Goal: Transaction & Acquisition: Obtain resource

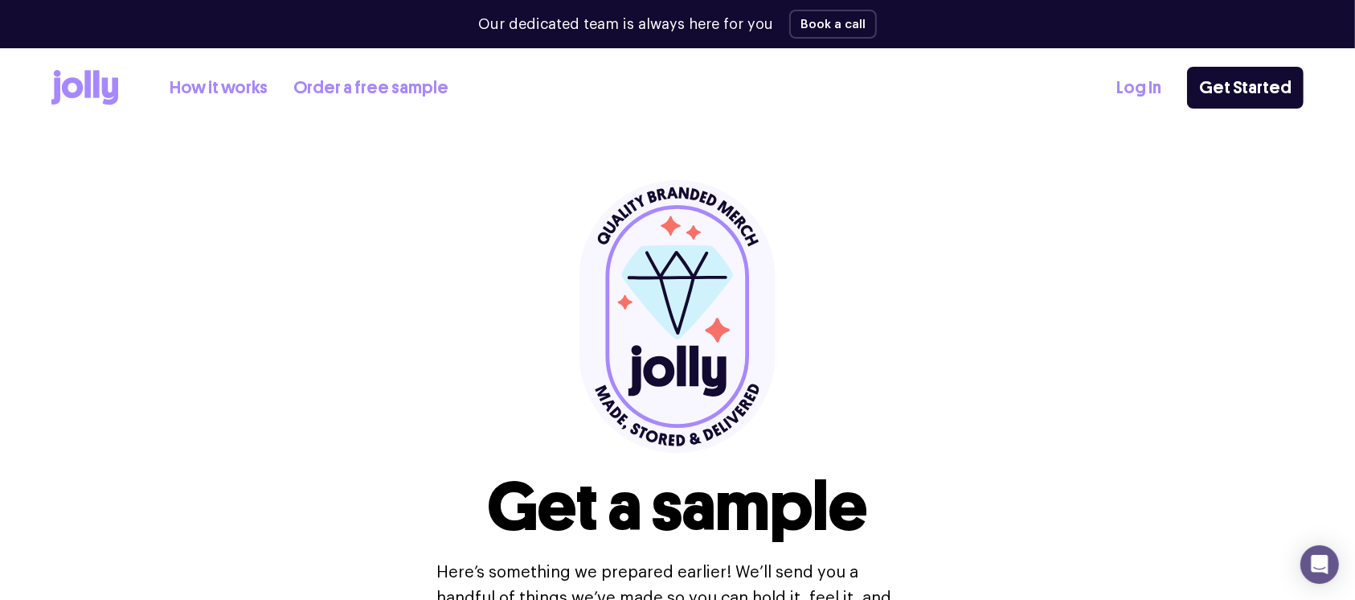
click at [1154, 77] on link "Log In" at bounding box center [1139, 88] width 45 height 27
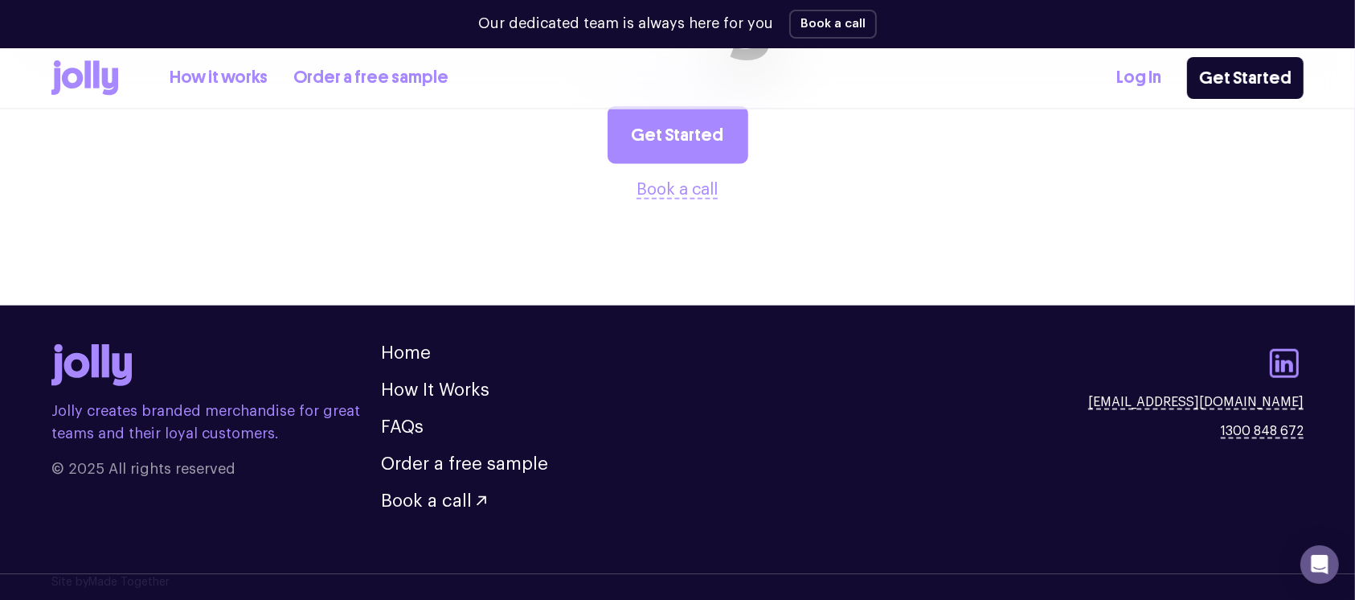
scroll to position [1929, 0]
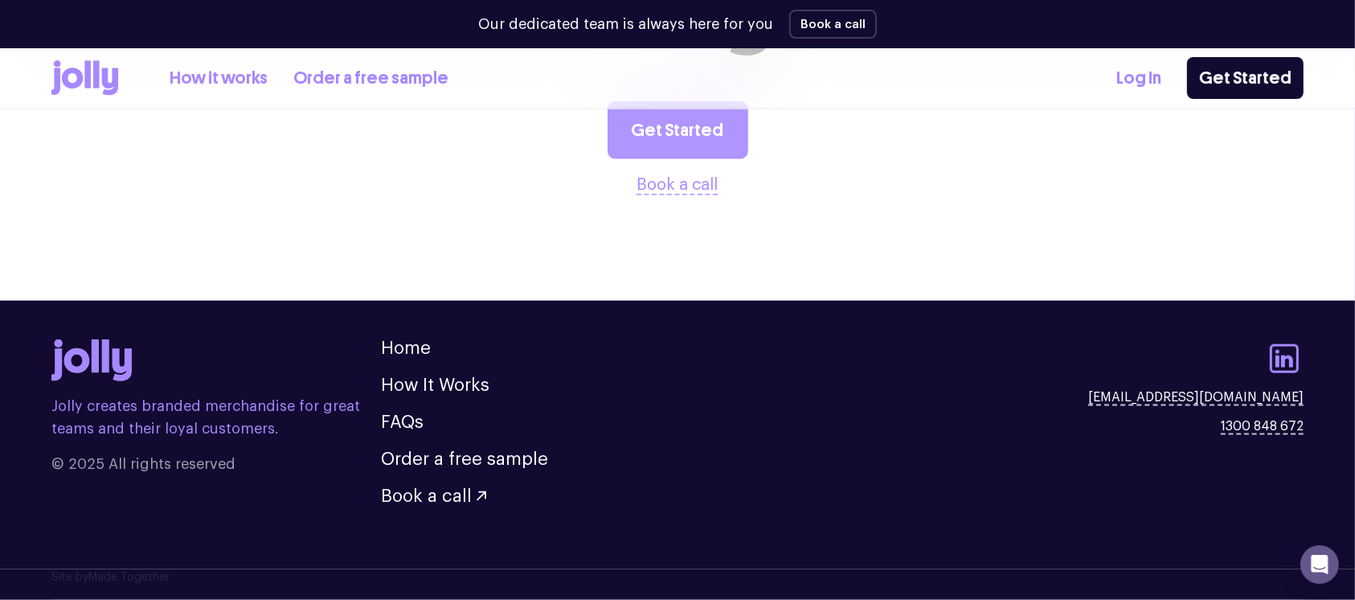
click at [673, 129] on link "Get Started" at bounding box center [678, 130] width 141 height 58
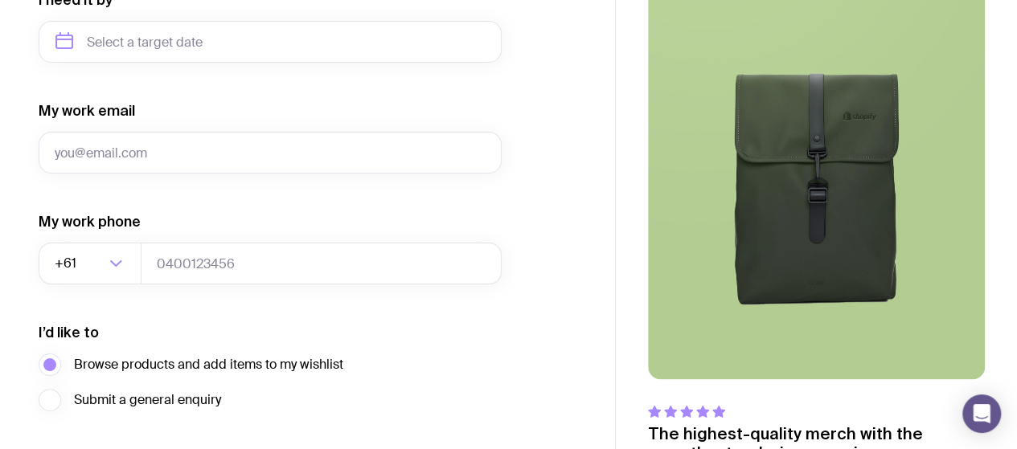
scroll to position [916, 0]
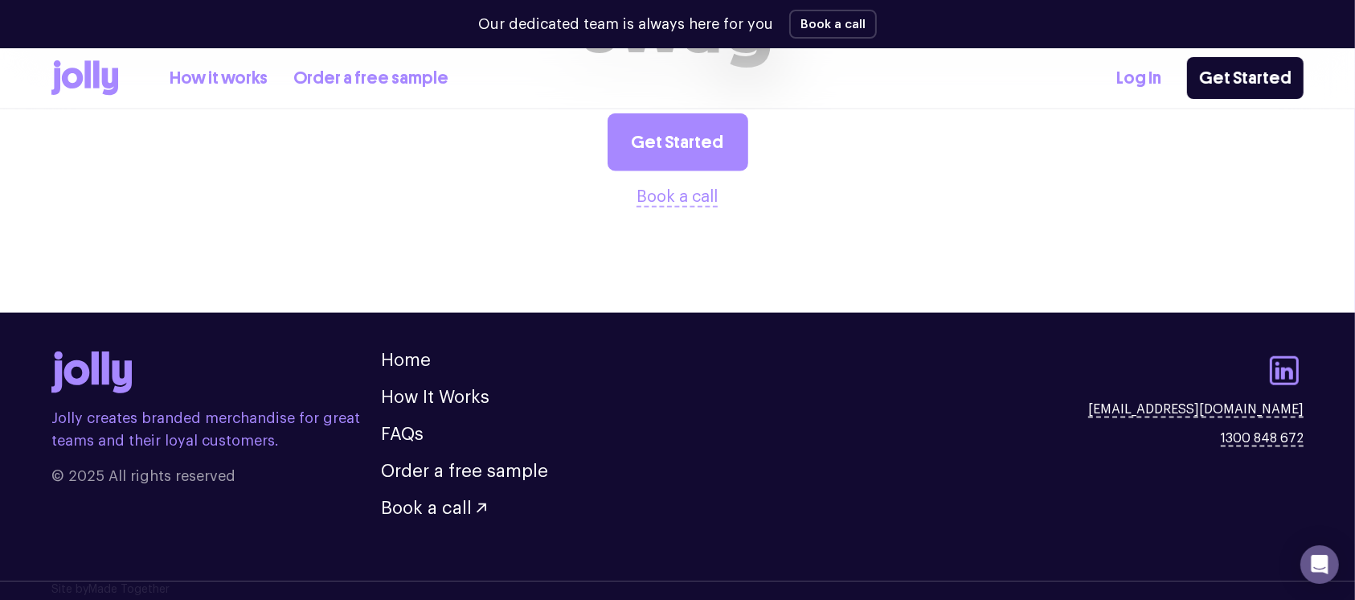
scroll to position [1929, 0]
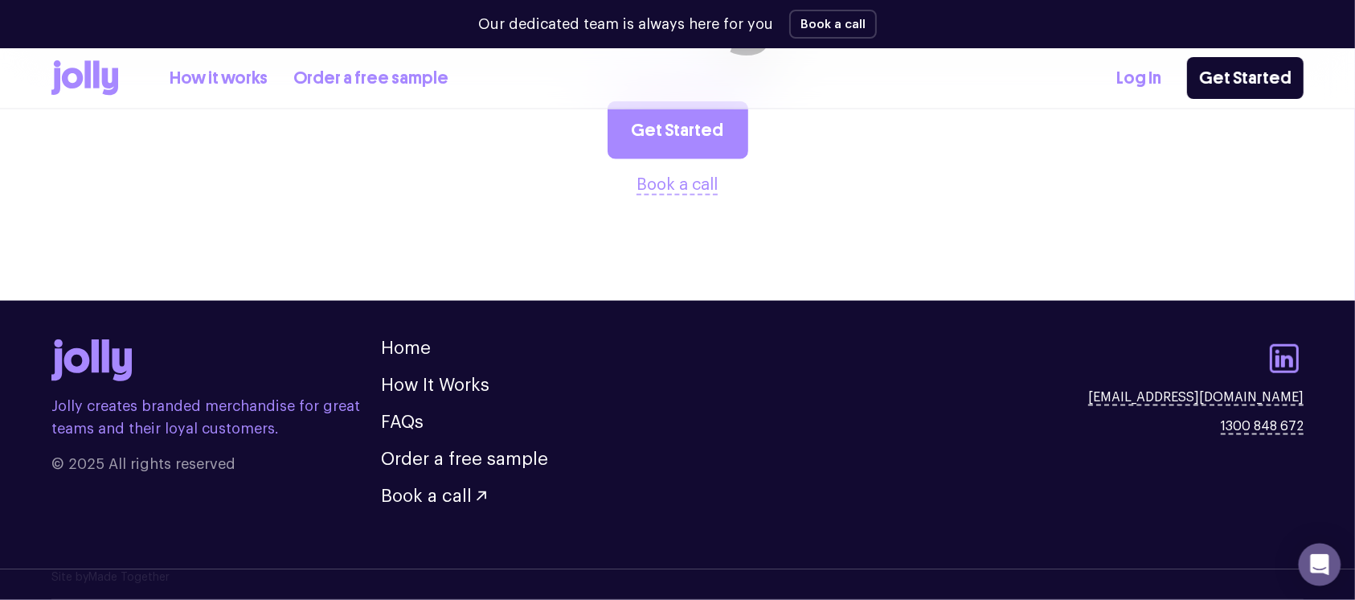
click at [1336, 560] on div "Open Intercom Messenger" at bounding box center [1320, 564] width 43 height 43
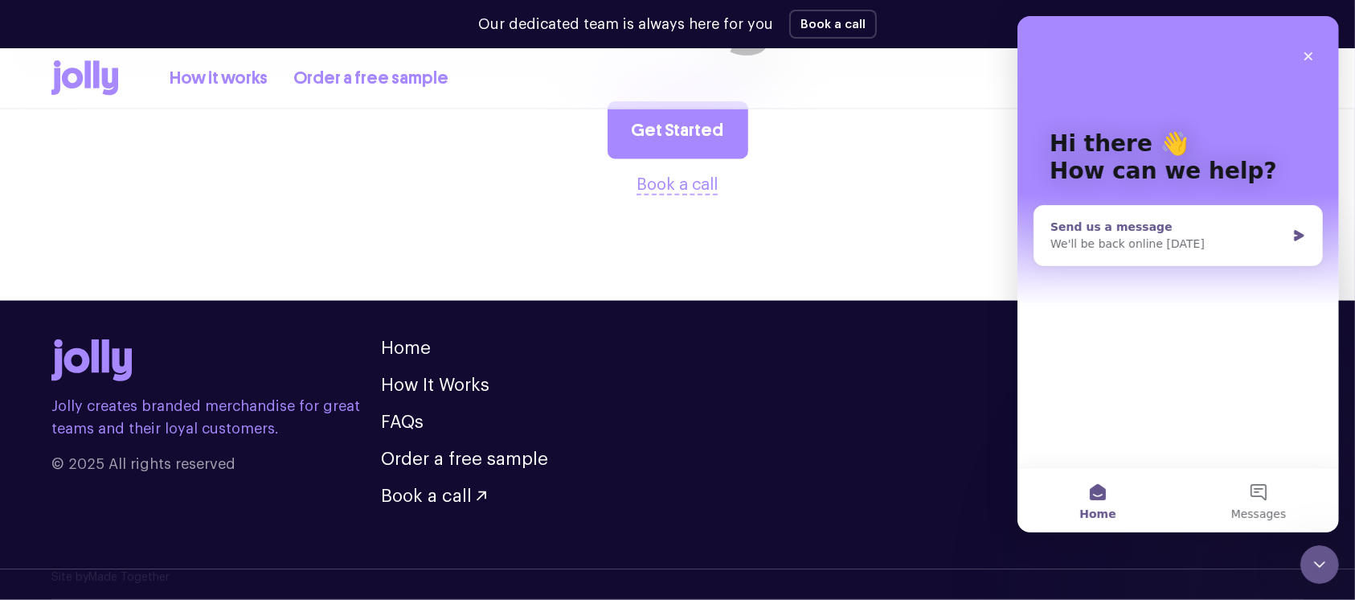
scroll to position [0, 0]
click at [1192, 240] on div "We'll be back online on Monday" at bounding box center [1168, 244] width 236 height 17
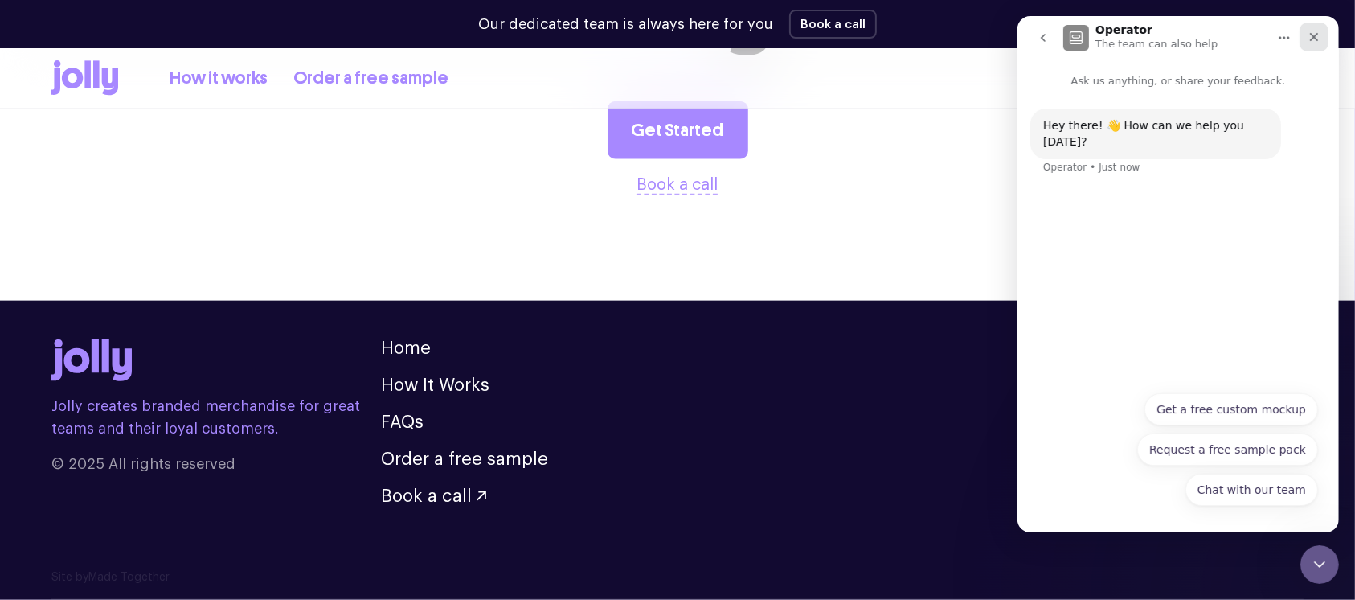
click at [1316, 35] on icon "Close" at bounding box center [1313, 37] width 13 height 13
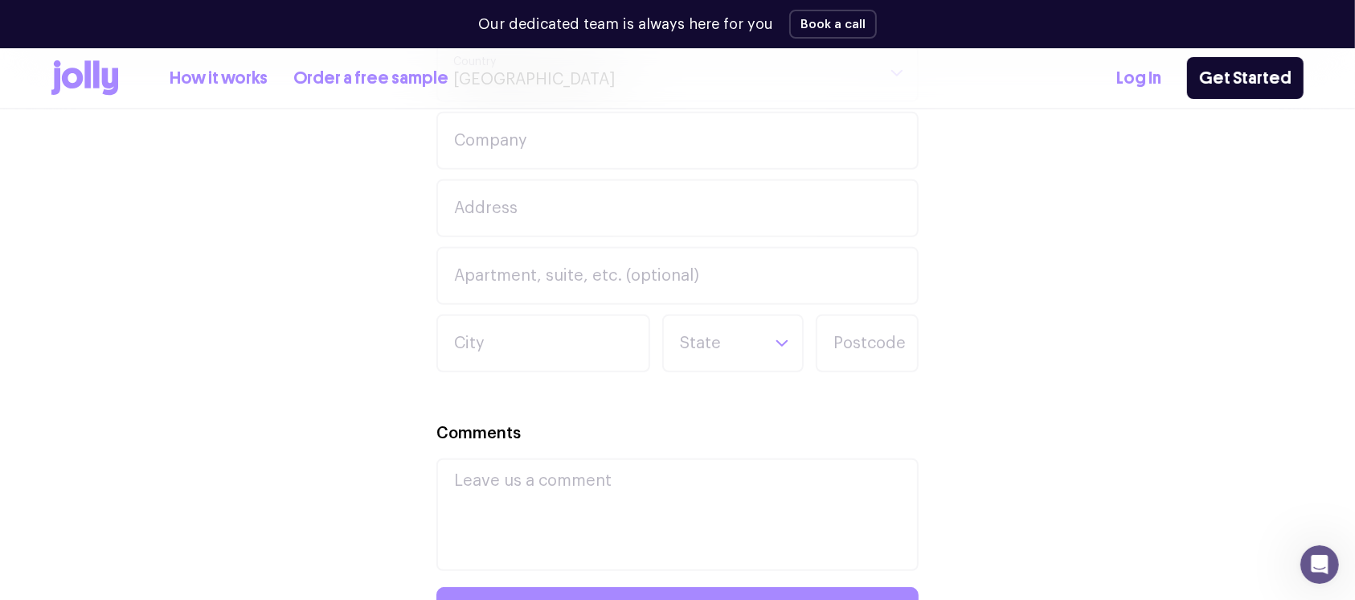
scroll to position [965, 0]
click at [82, 71] on icon at bounding box center [84, 77] width 67 height 35
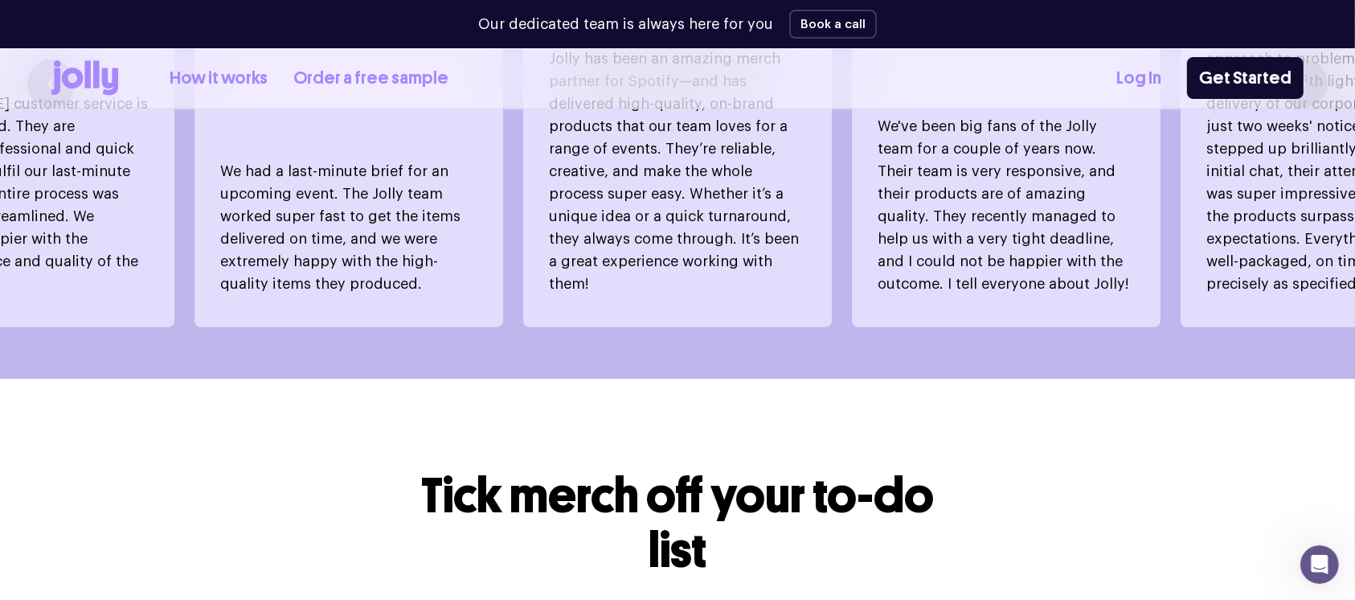
scroll to position [957, 0]
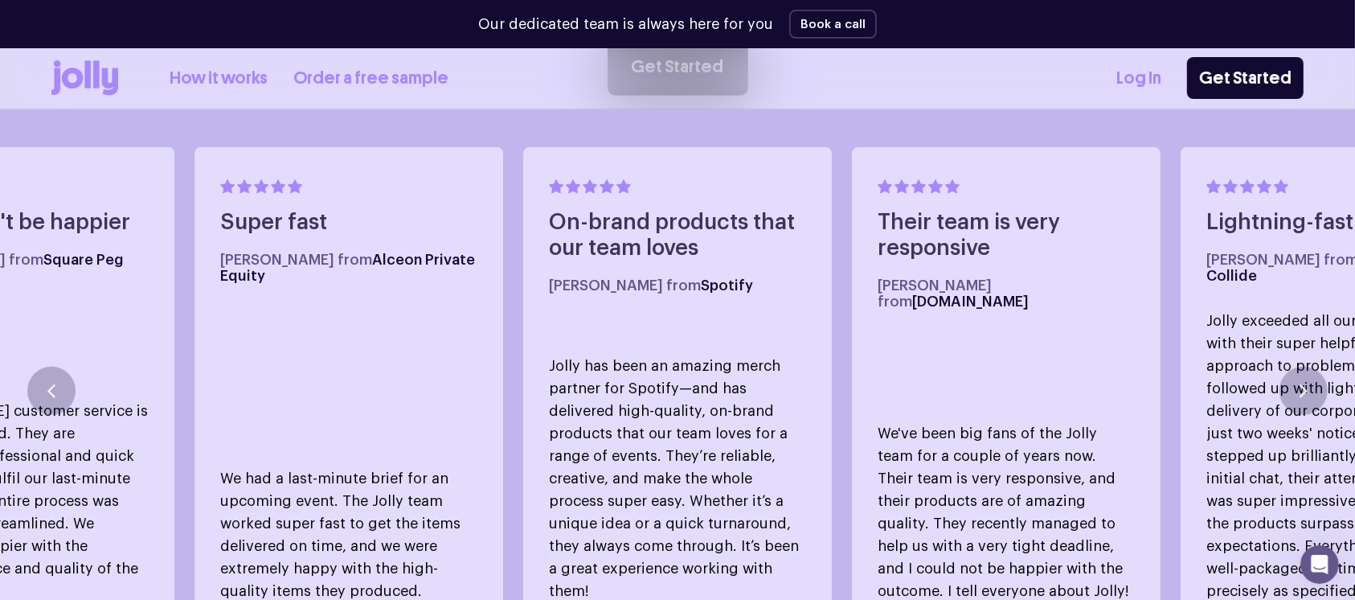
click at [212, 69] on link "How it works" at bounding box center [219, 78] width 98 height 27
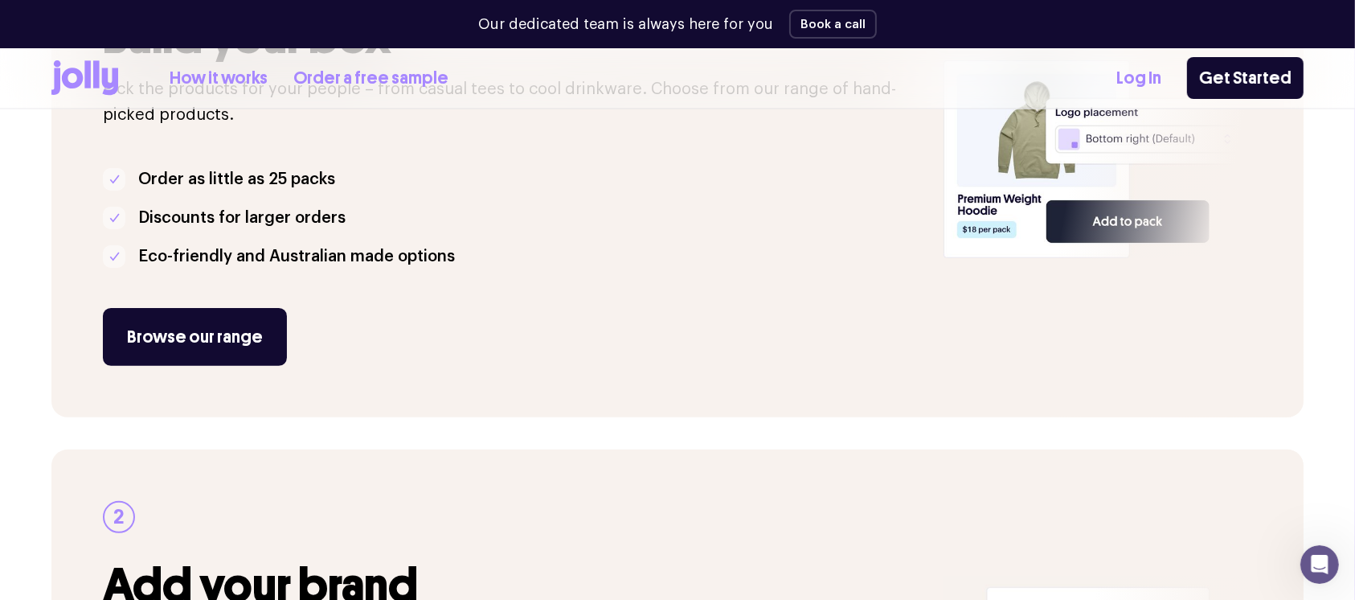
scroll to position [428, 0]
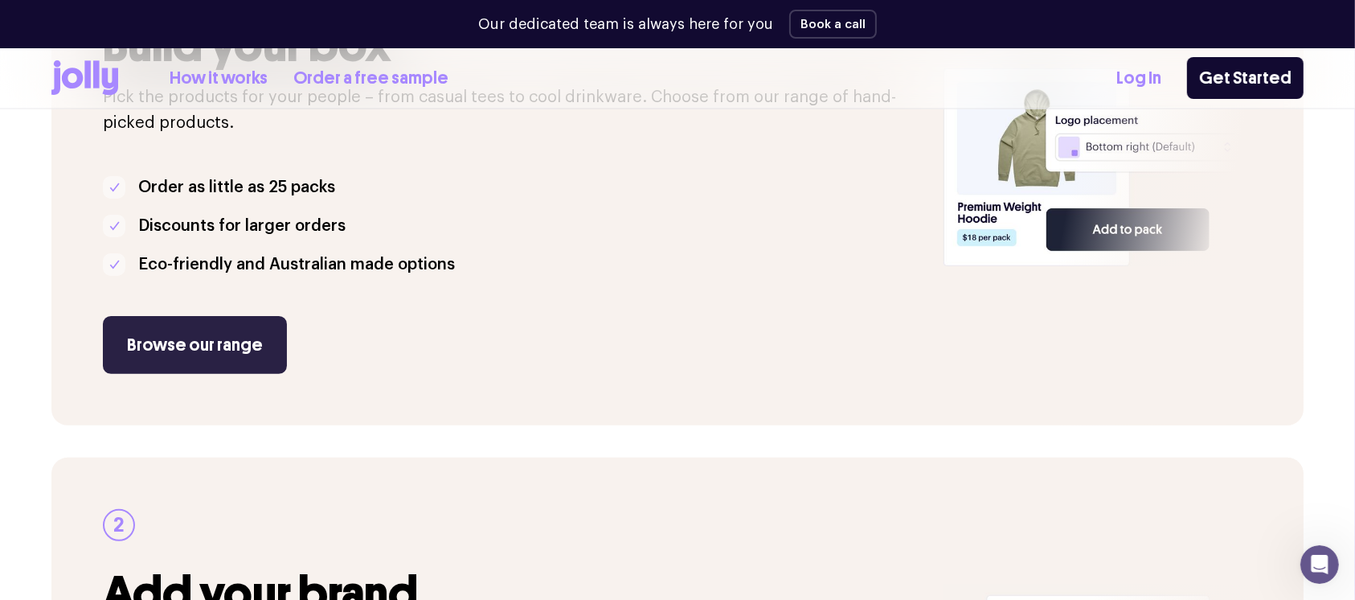
click at [228, 344] on link "Browse our range" at bounding box center [195, 345] width 184 height 58
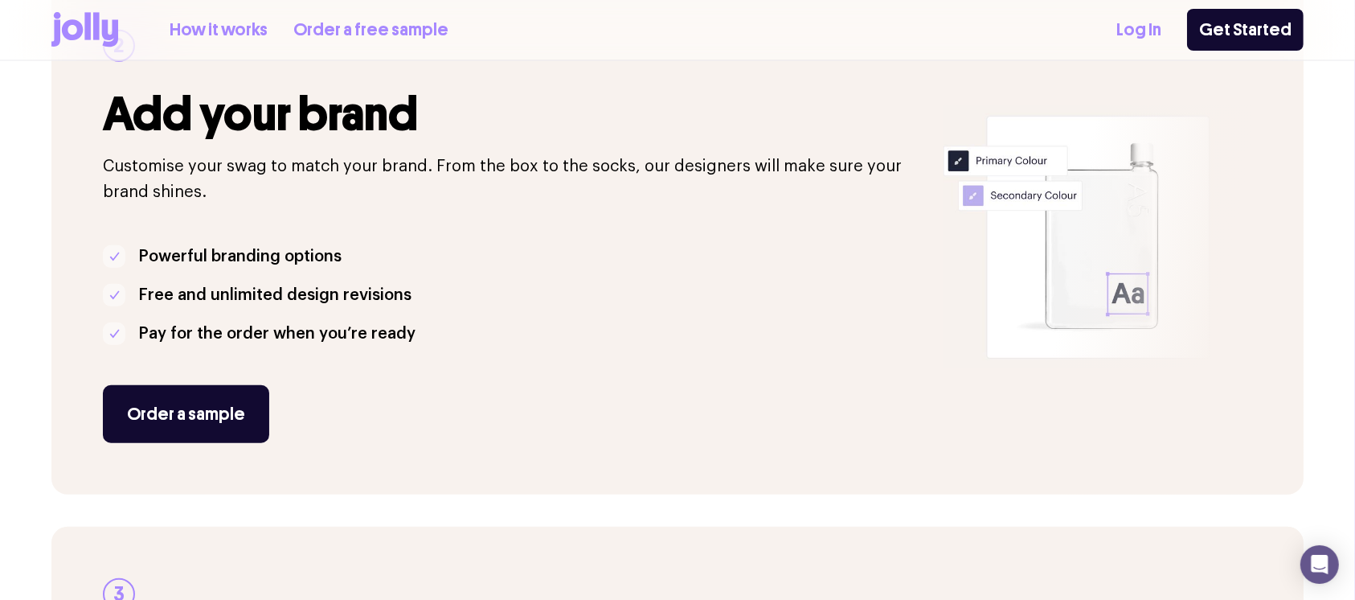
scroll to position [861, 0]
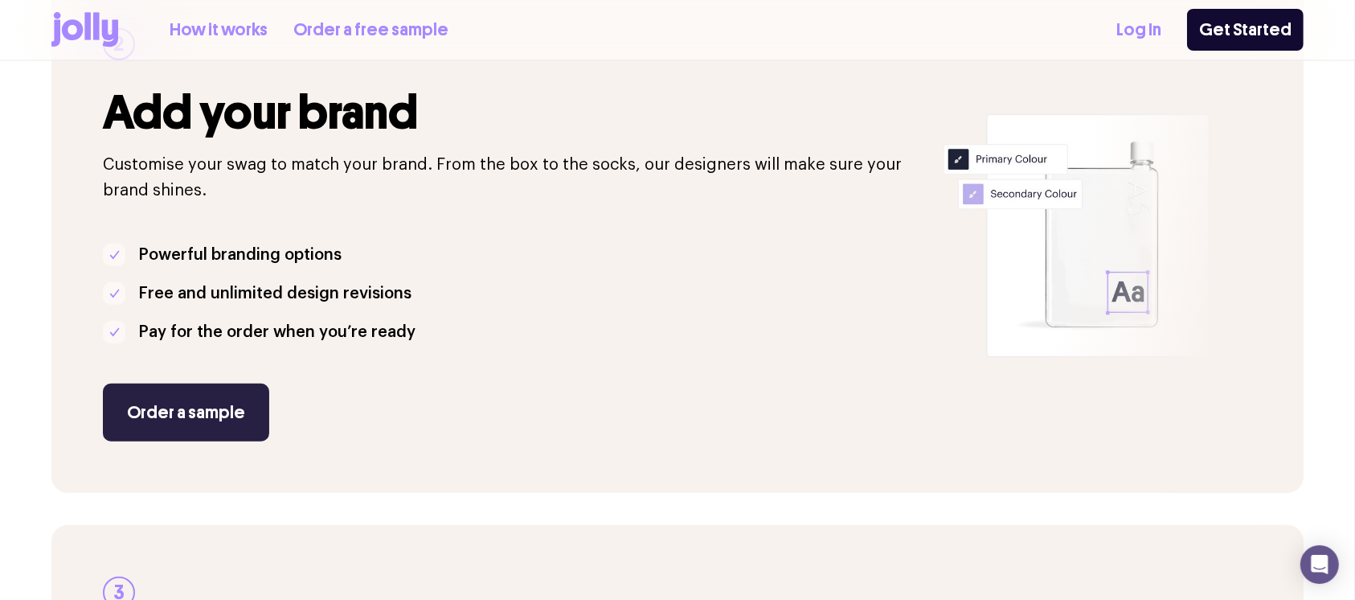
click at [219, 408] on link "Order a sample" at bounding box center [186, 412] width 166 height 58
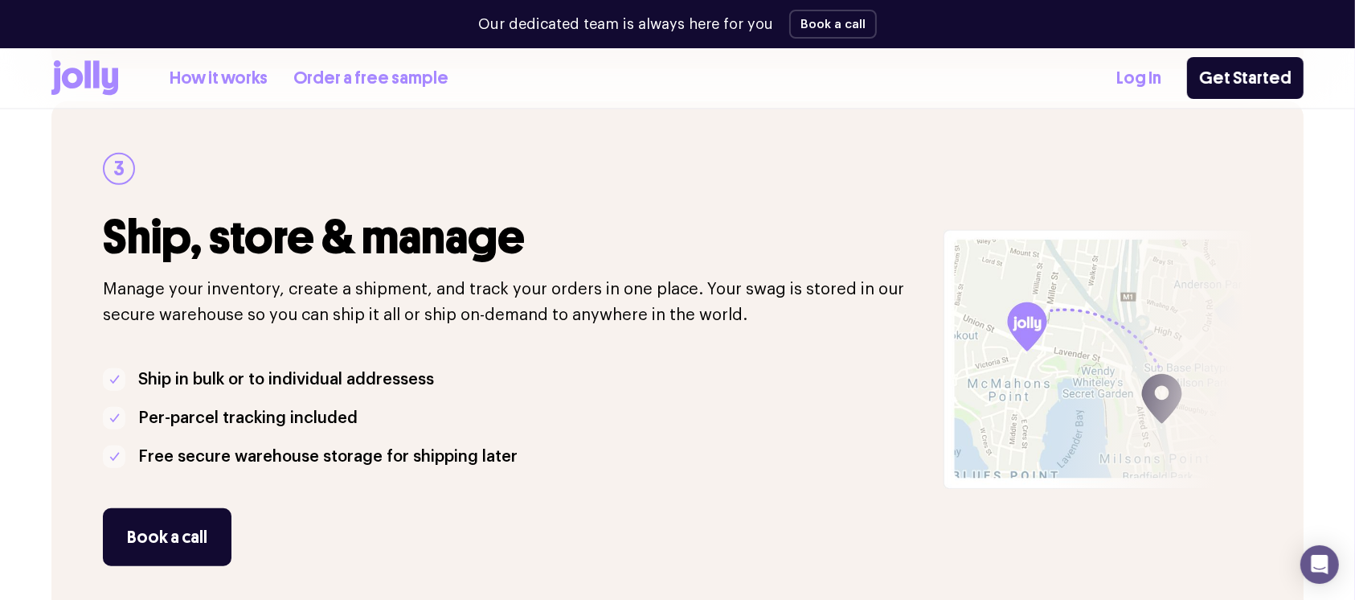
scroll to position [1396, 0]
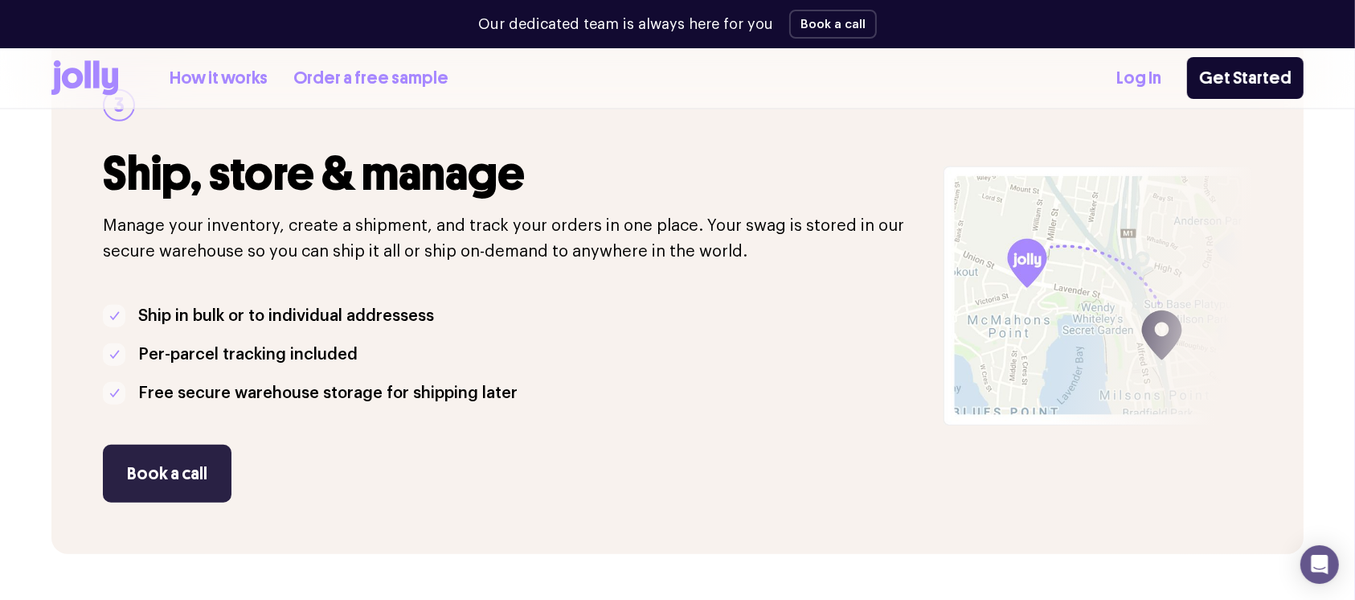
click at [179, 475] on button "Book a call" at bounding box center [167, 474] width 129 height 58
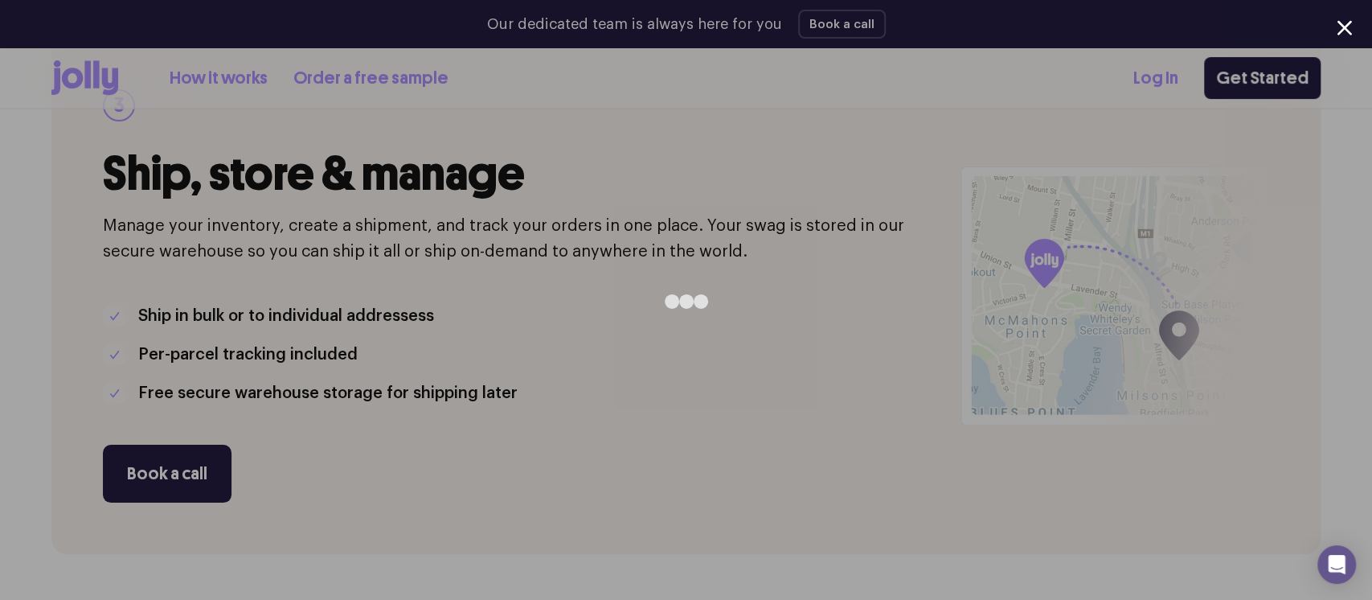
click at [1343, 25] on div at bounding box center [1344, 27] width 15 height 15
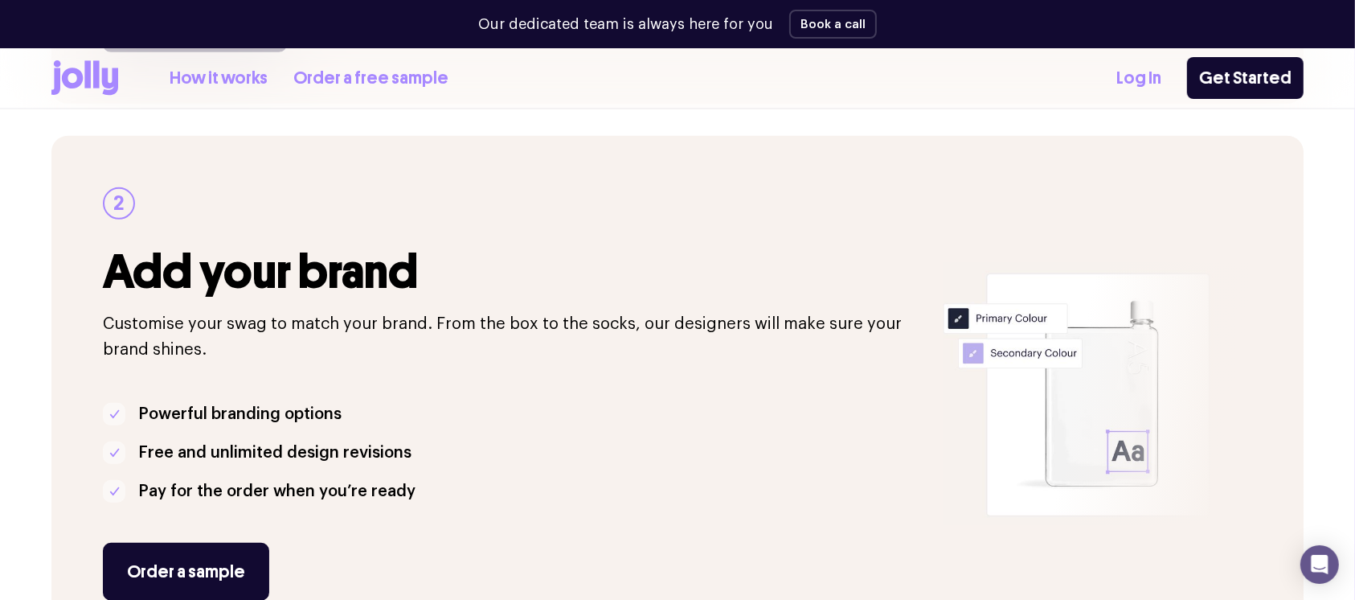
scroll to position [535, 0]
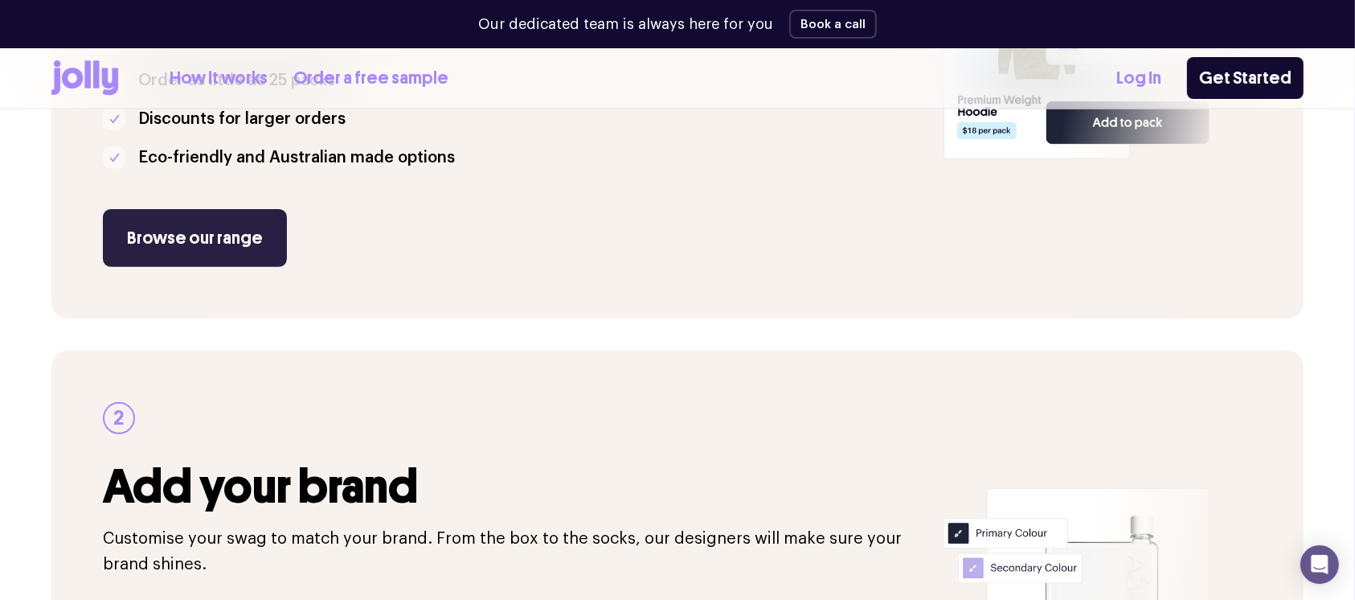
click at [240, 241] on link "Browse our range" at bounding box center [195, 238] width 184 height 58
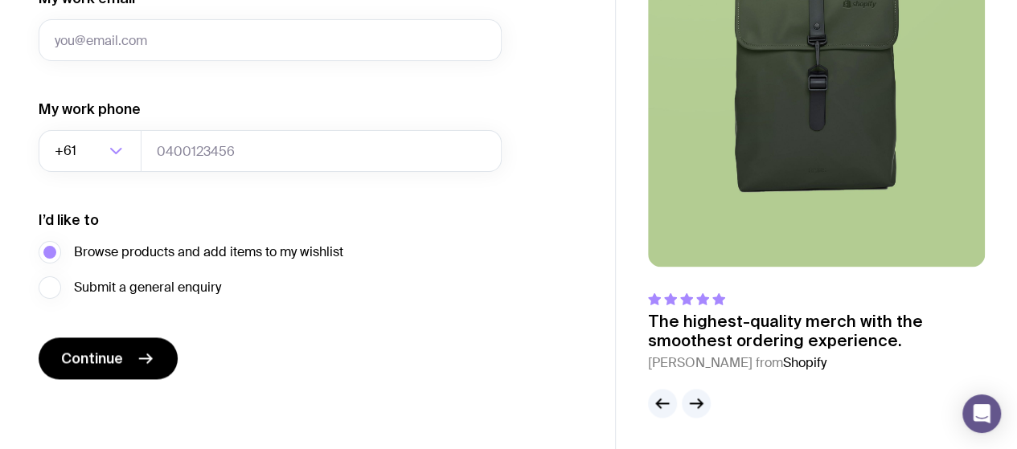
scroll to position [675, 0]
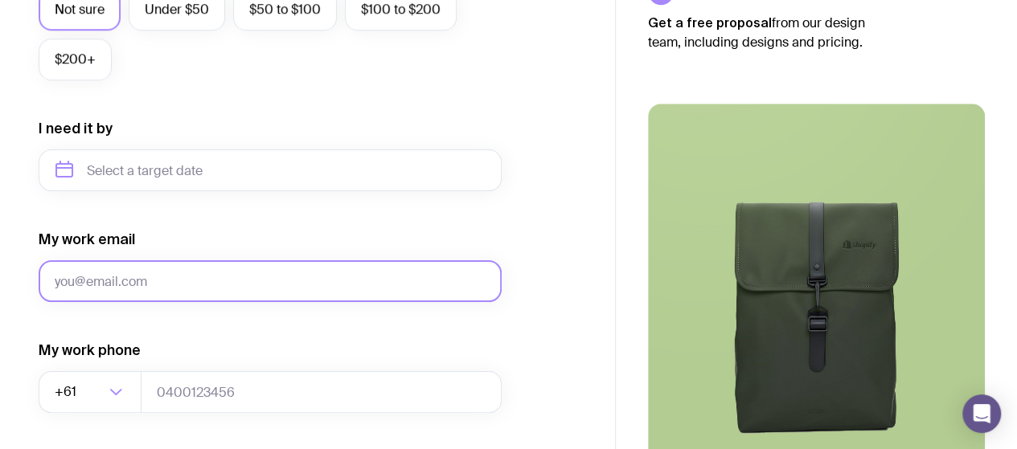
click at [211, 290] on input "My work email" at bounding box center [270, 281] width 463 height 42
type input "[PERSON_NAME][EMAIL_ADDRESS][DOMAIN_NAME]"
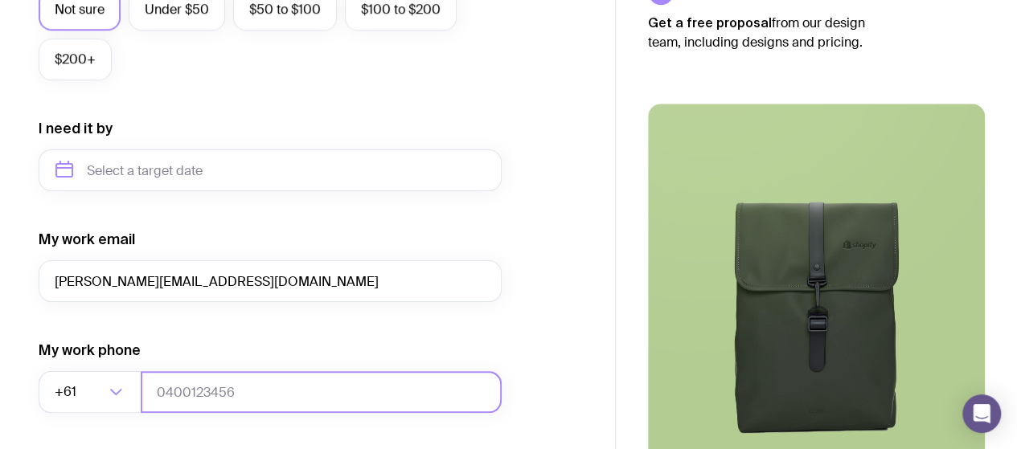
click at [219, 390] on input "tel" at bounding box center [321, 392] width 361 height 42
type input "133342"
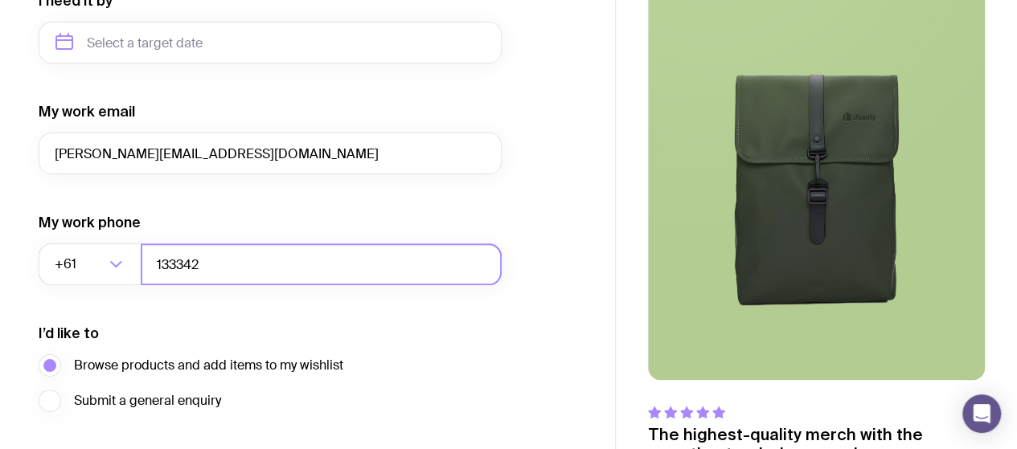
scroll to position [916, 0]
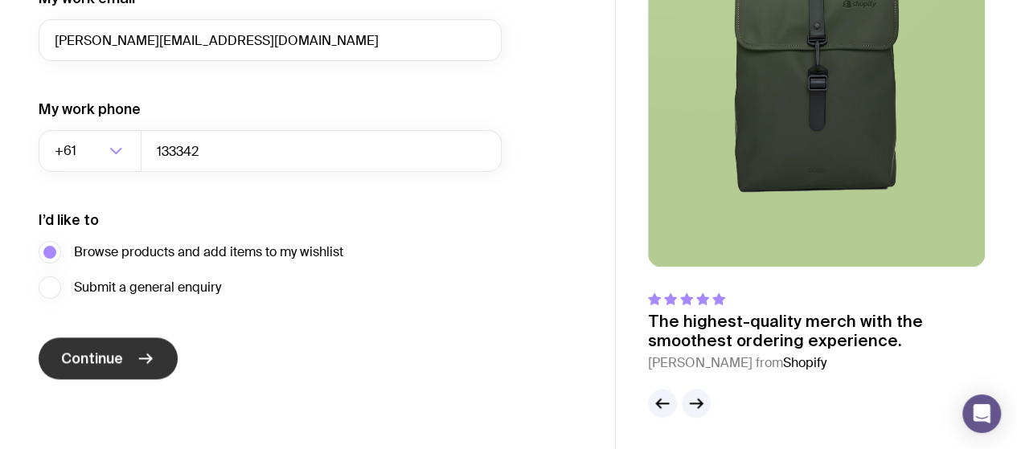
click at [133, 361] on button "Continue" at bounding box center [108, 359] width 139 height 42
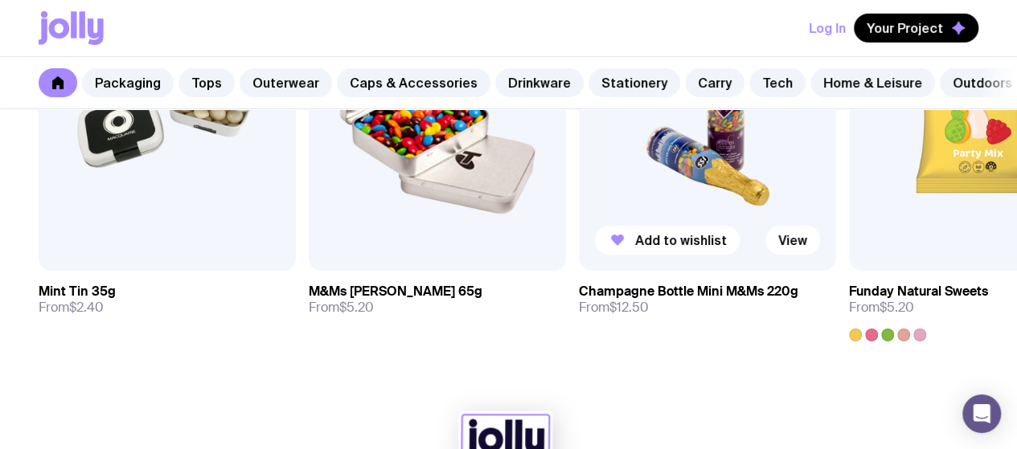
scroll to position [5597, 0]
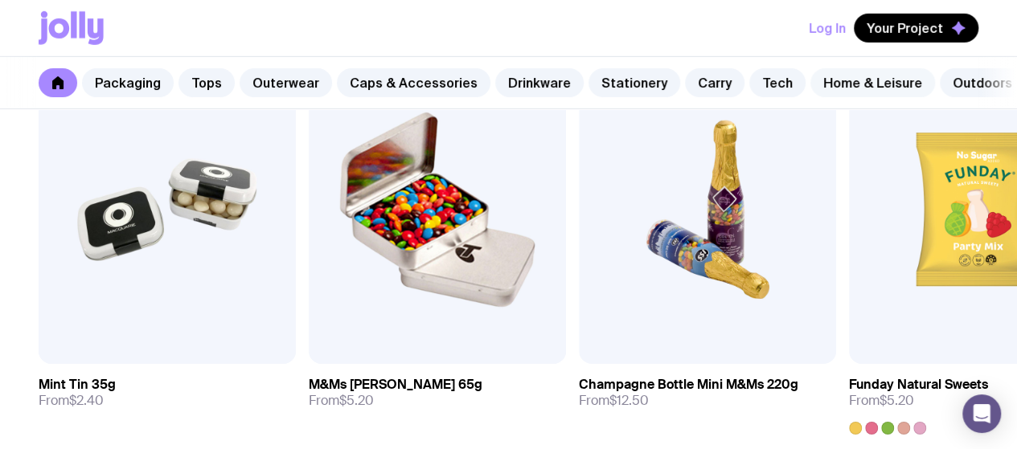
click at [829, 85] on link "Home & Leisure" at bounding box center [872, 82] width 125 height 29
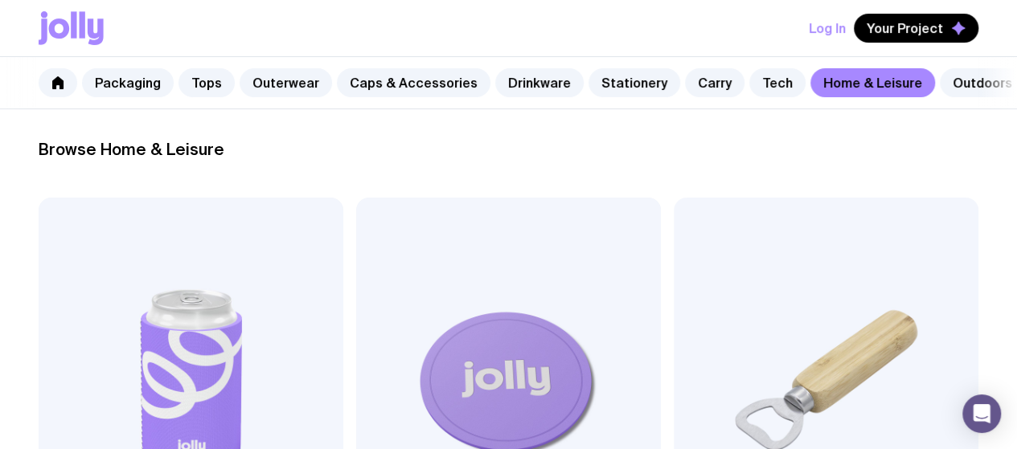
scroll to position [402, 0]
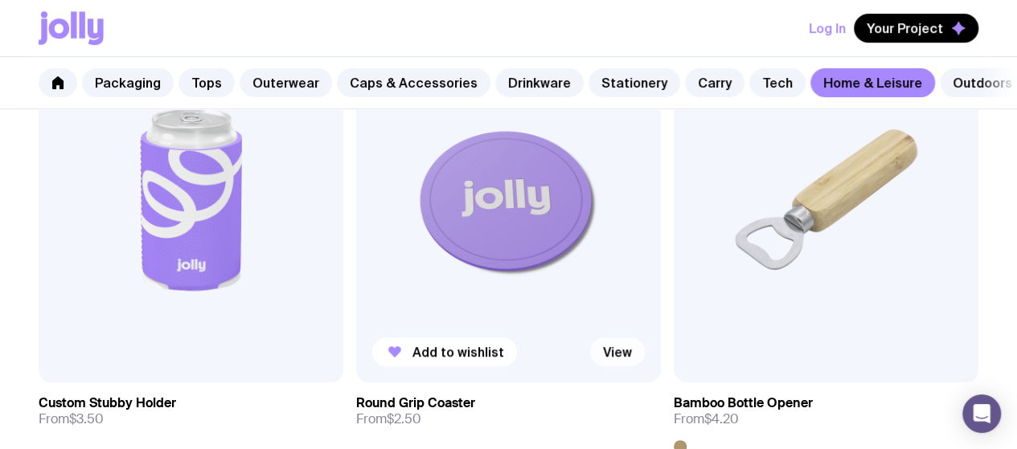
click at [590, 338] on link "View" at bounding box center [617, 352] width 55 height 29
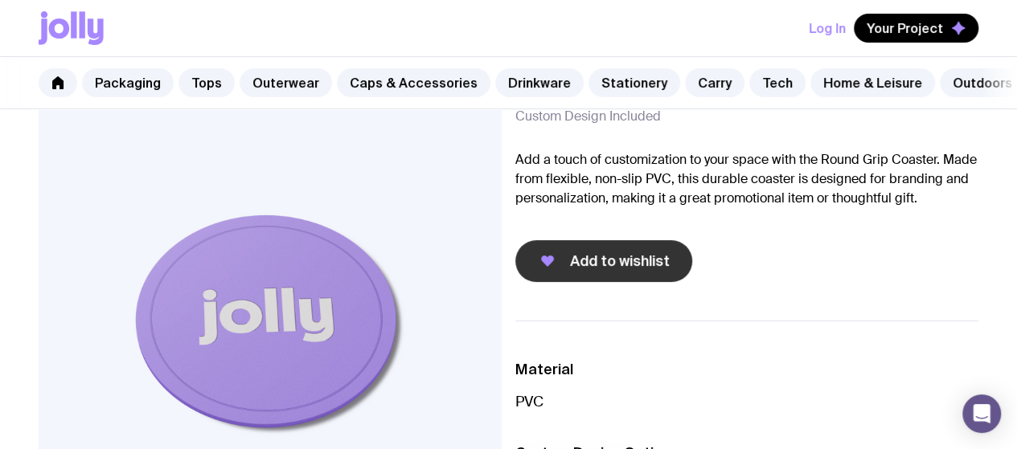
scroll to position [161, 0]
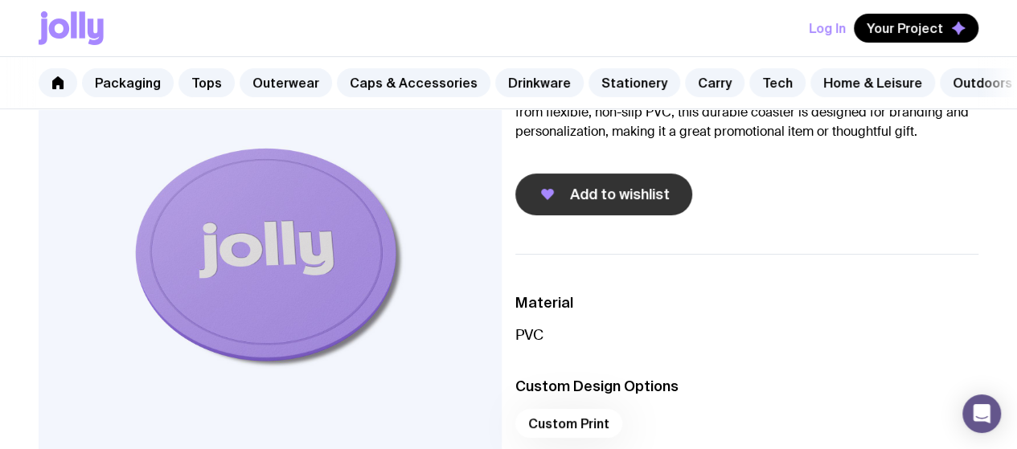
click at [653, 204] on span "Add to wishlist" at bounding box center [620, 194] width 100 height 19
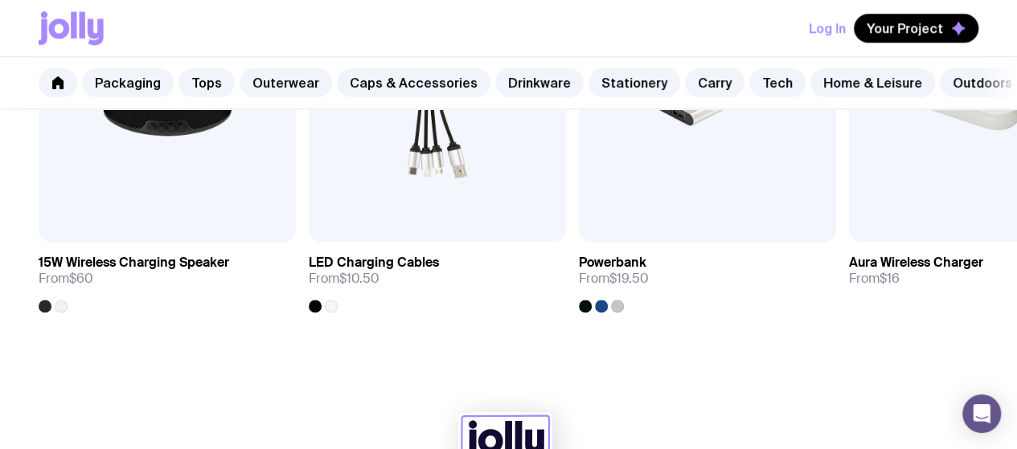
scroll to position [803, 0]
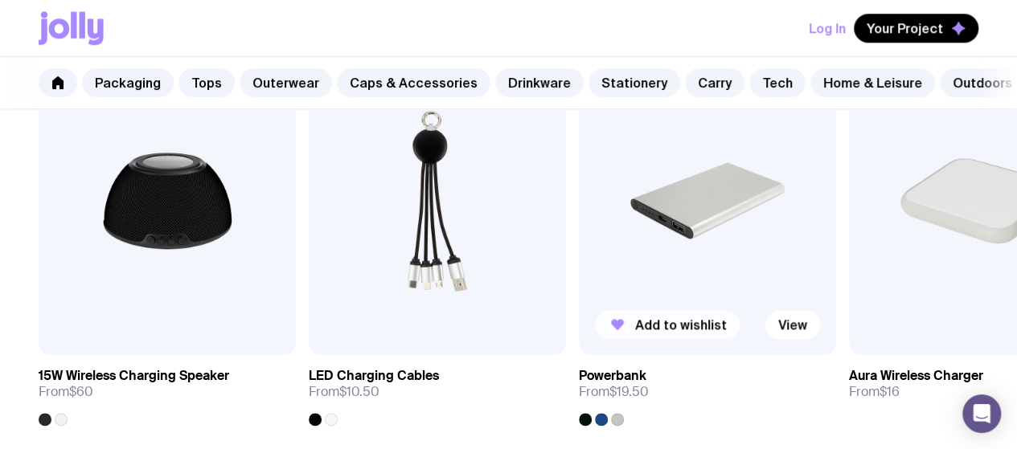
click at [677, 333] on span "Add to wishlist" at bounding box center [681, 325] width 92 height 16
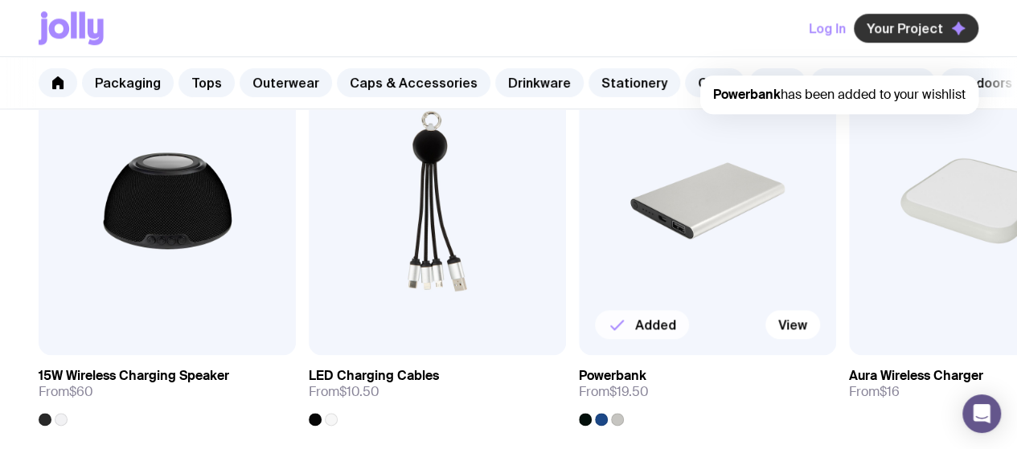
click at [929, 23] on span "Your Project" at bounding box center [905, 28] width 76 height 16
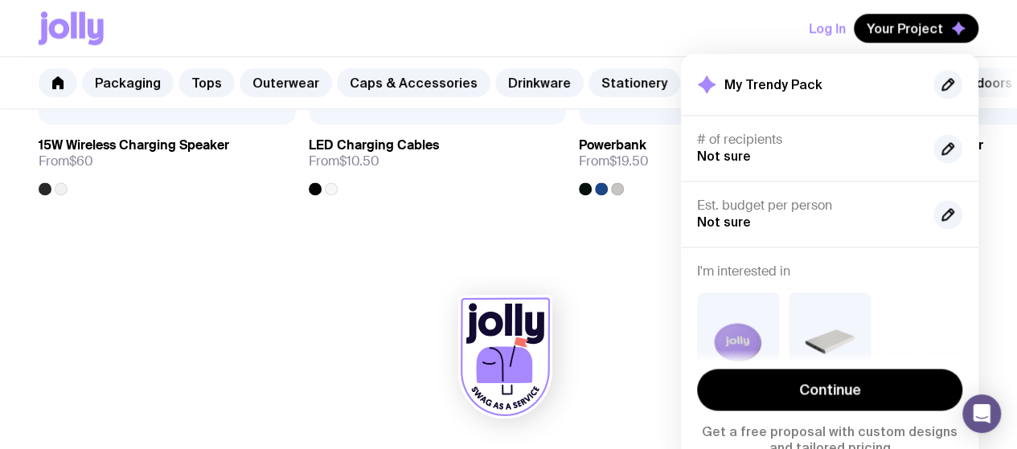
scroll to position [34, 0]
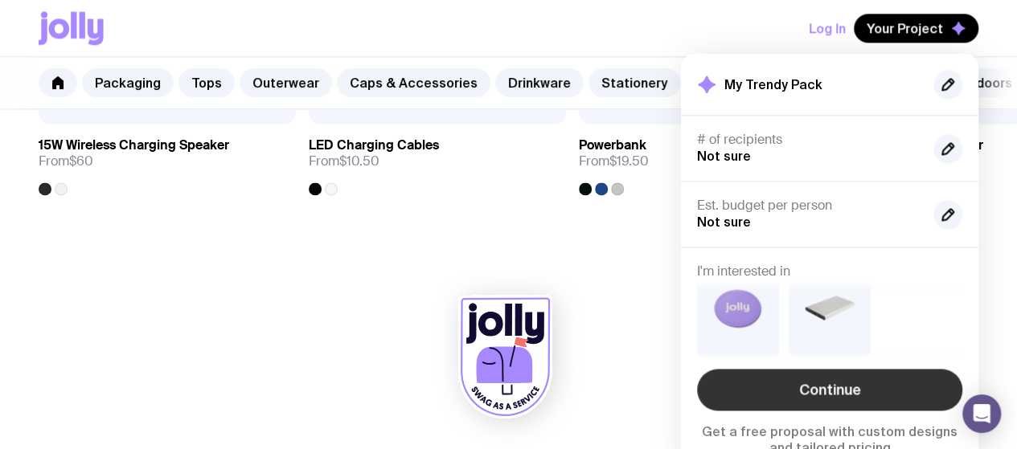
click at [875, 380] on link "Continue" at bounding box center [829, 390] width 265 height 42
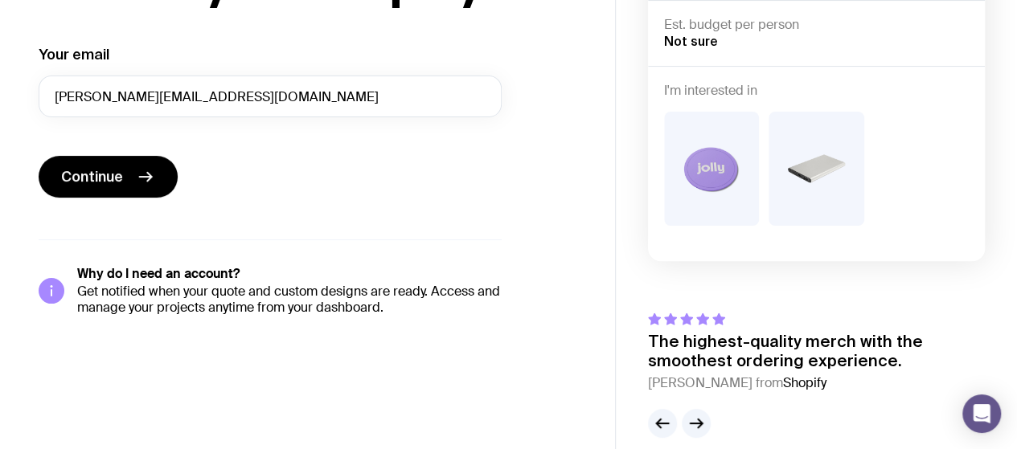
scroll to position [167, 0]
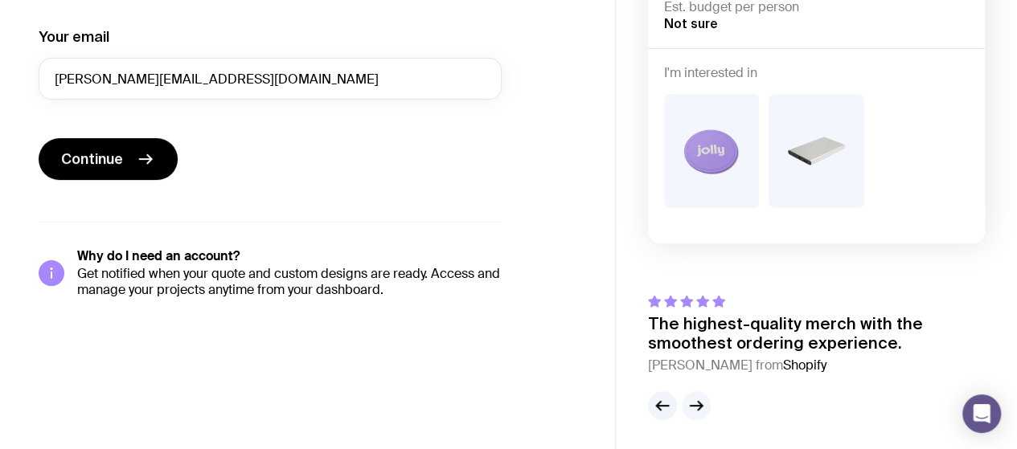
click at [698, 402] on icon "button" at bounding box center [696, 405] width 19 height 19
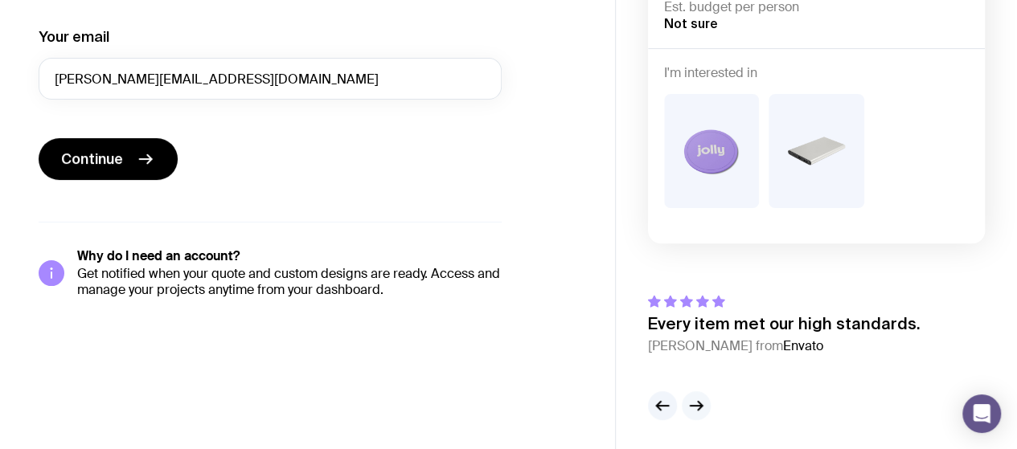
click at [691, 406] on icon "button" at bounding box center [697, 406] width 12 height 0
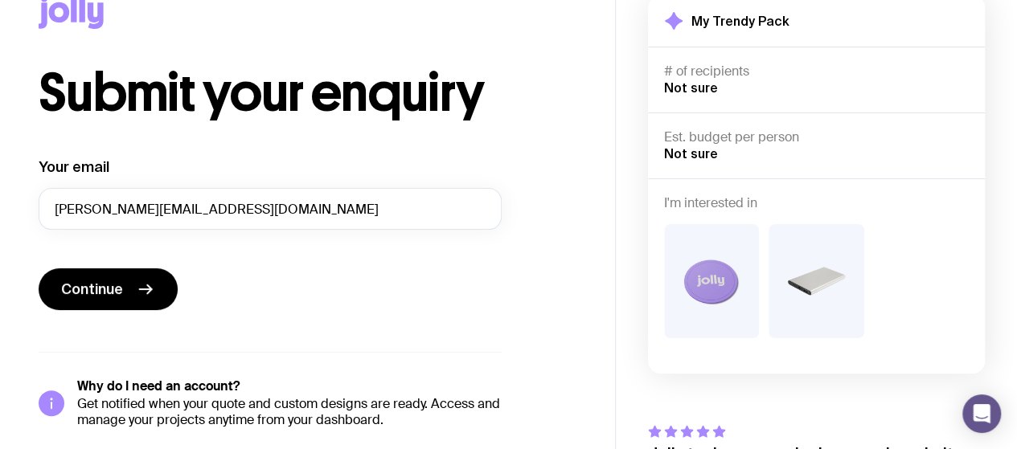
scroll to position [0, 0]
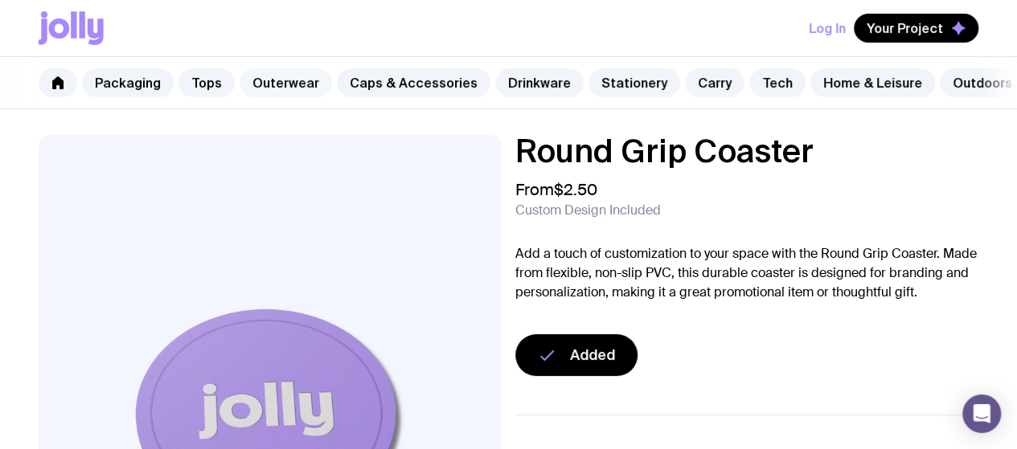
click at [297, 89] on link "Outerwear" at bounding box center [286, 82] width 92 height 29
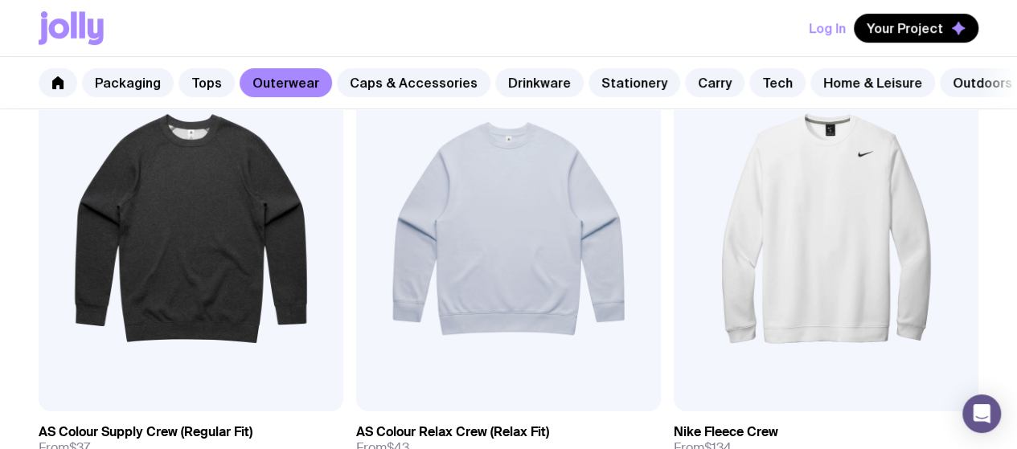
scroll to position [402, 0]
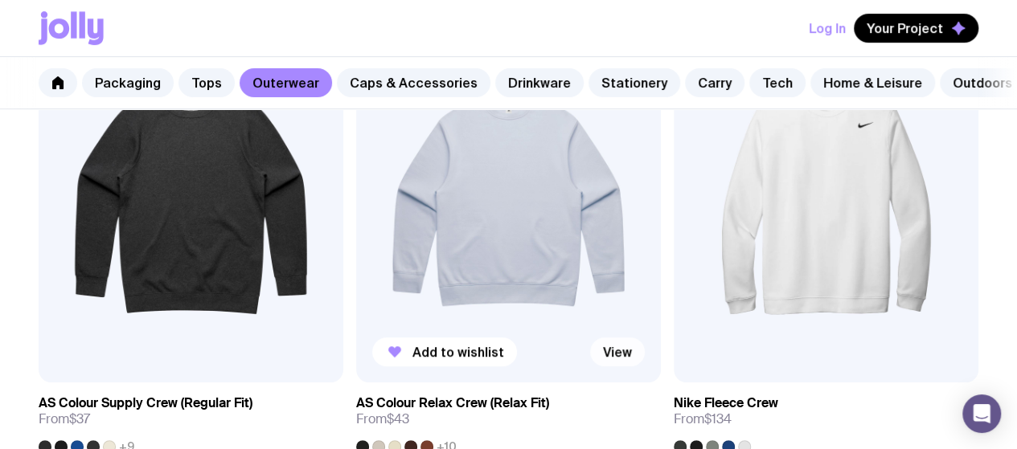
click at [590, 338] on link "View" at bounding box center [617, 352] width 55 height 29
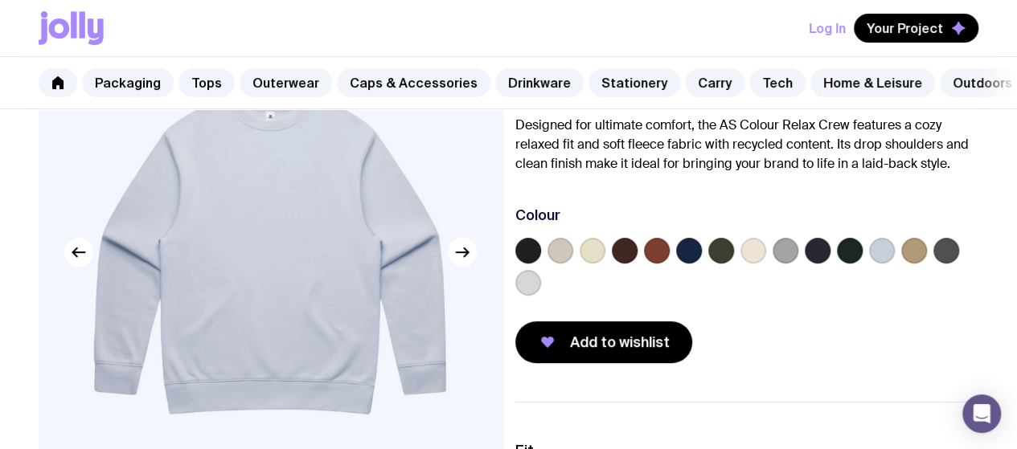
scroll to position [161, 0]
click at [906, 30] on span "Your Project" at bounding box center [905, 28] width 76 height 16
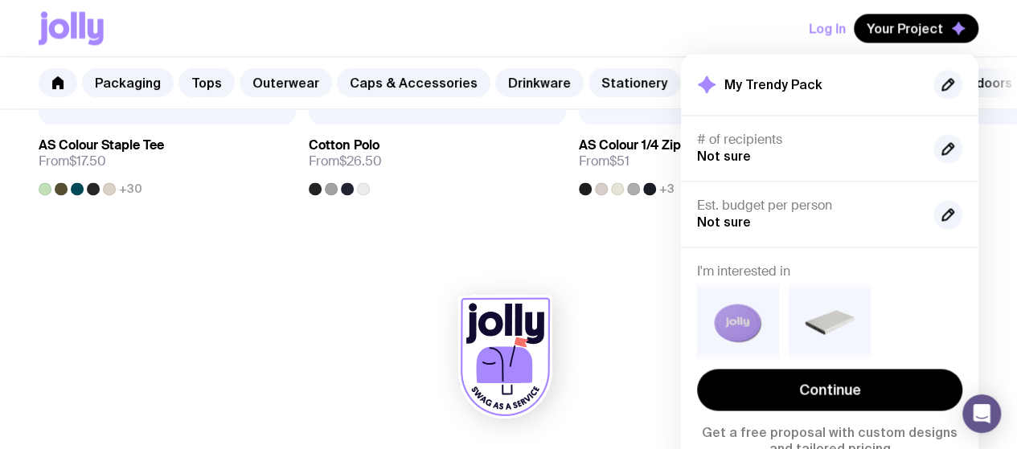
scroll to position [34, 0]
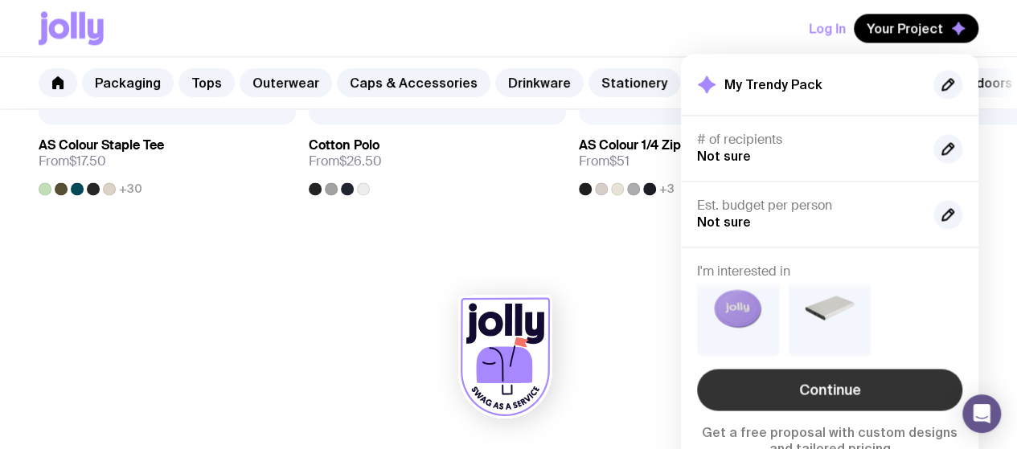
click at [862, 392] on link "Continue" at bounding box center [829, 390] width 265 height 42
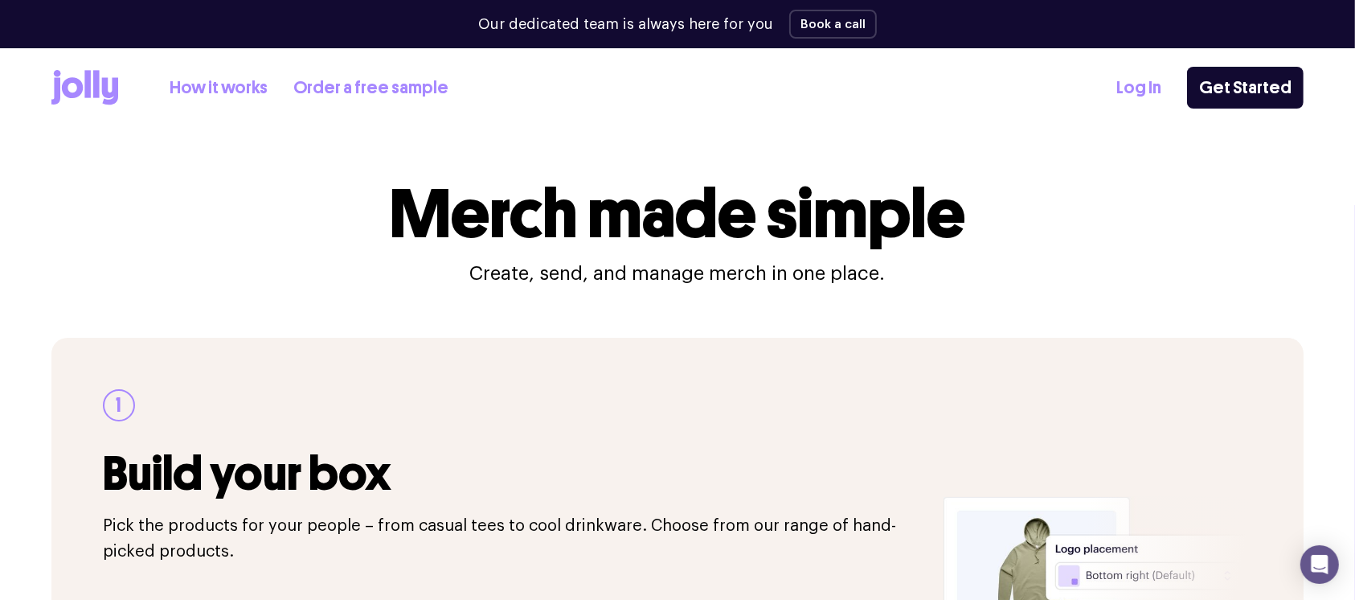
click at [226, 87] on link "How it works" at bounding box center [219, 88] width 98 height 27
click at [354, 104] on div "How it works Order a free sample" at bounding box center [249, 87] width 397 height 35
click at [367, 86] on link "Order a free sample" at bounding box center [370, 88] width 155 height 27
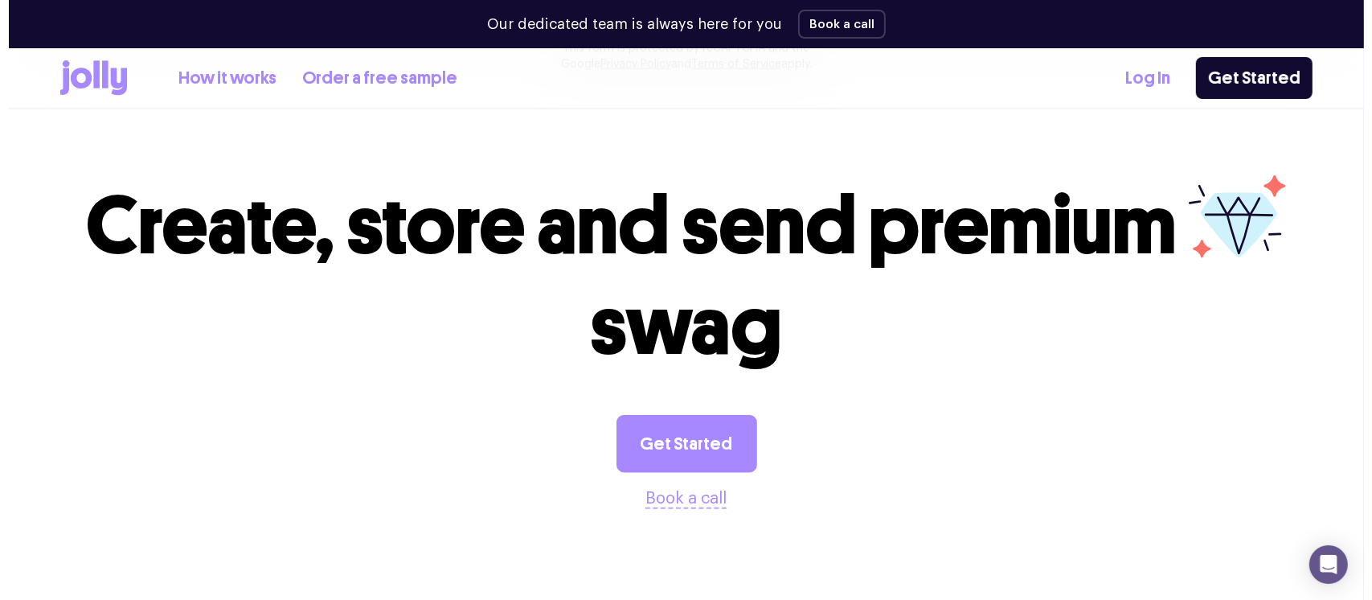
scroll to position [1929, 0]
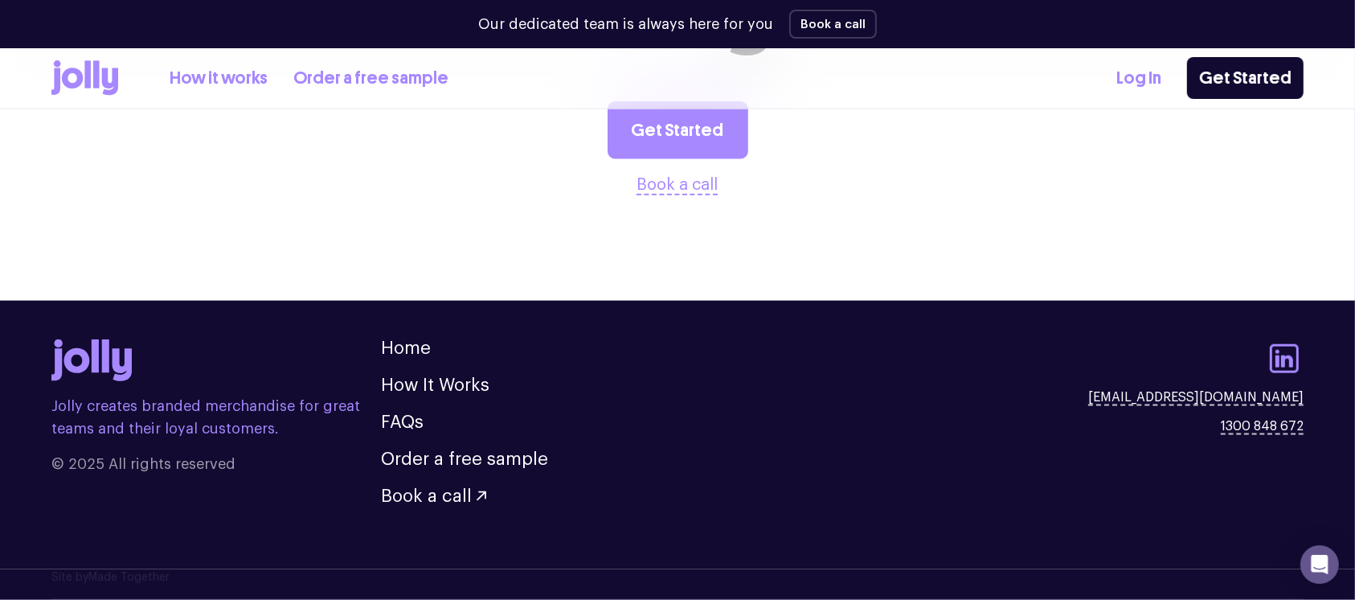
click at [677, 183] on button "Book a call" at bounding box center [678, 185] width 81 height 26
